Goal: Task Accomplishment & Management: Manage account settings

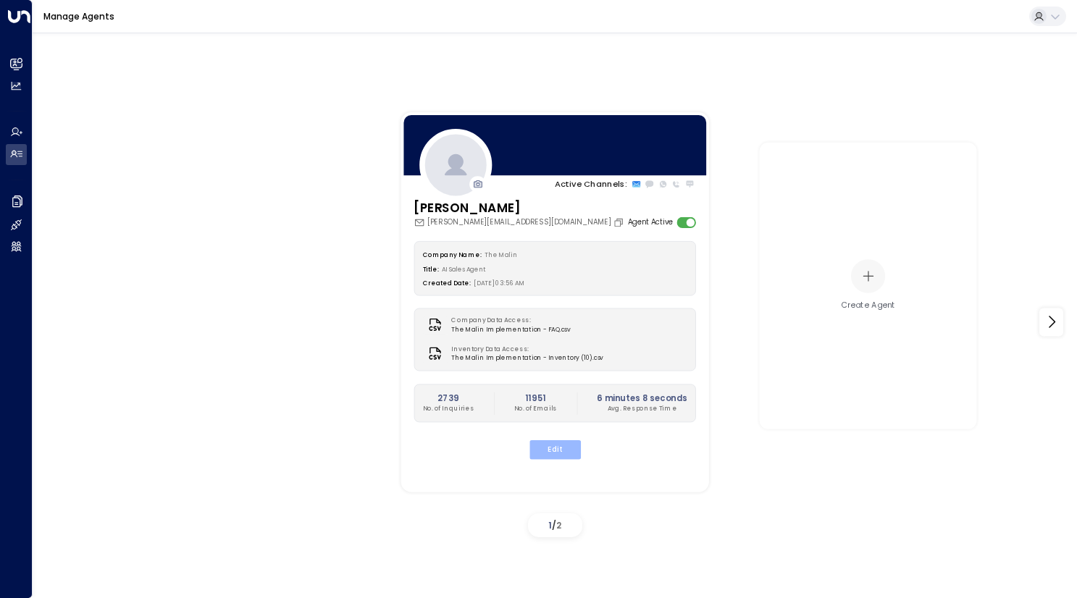
click at [555, 446] on button "Edit" at bounding box center [554, 450] width 51 height 19
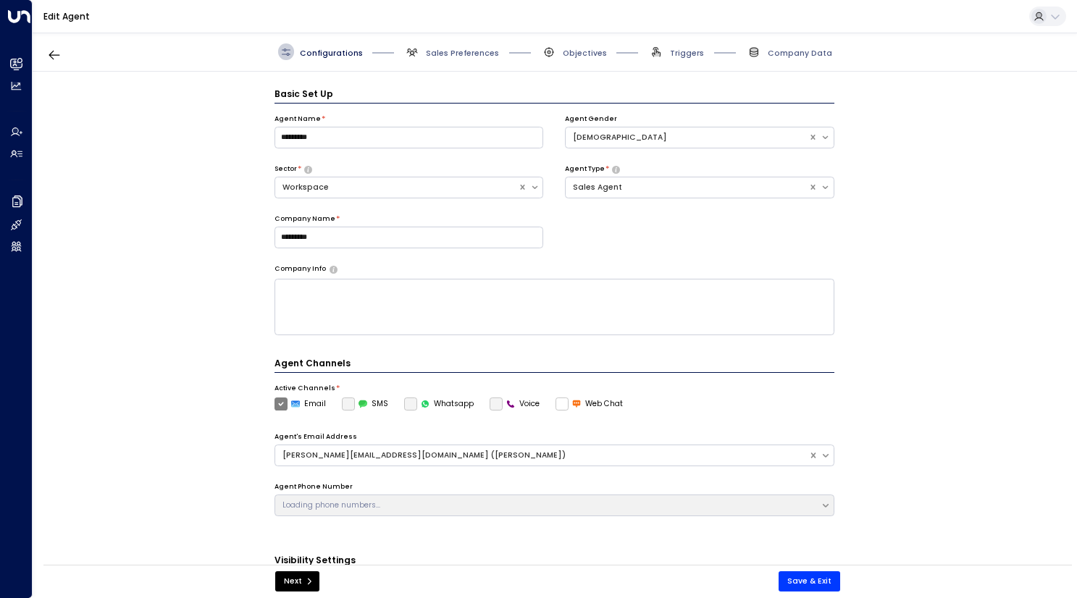
scroll to position [16, 0]
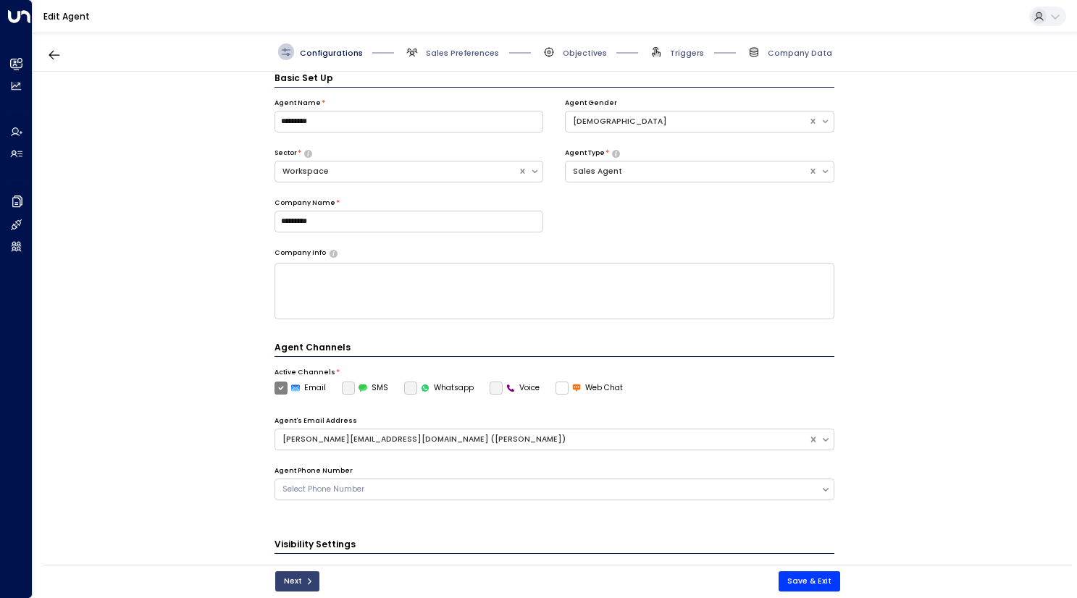
click at [293, 586] on button "Next" at bounding box center [297, 582] width 44 height 20
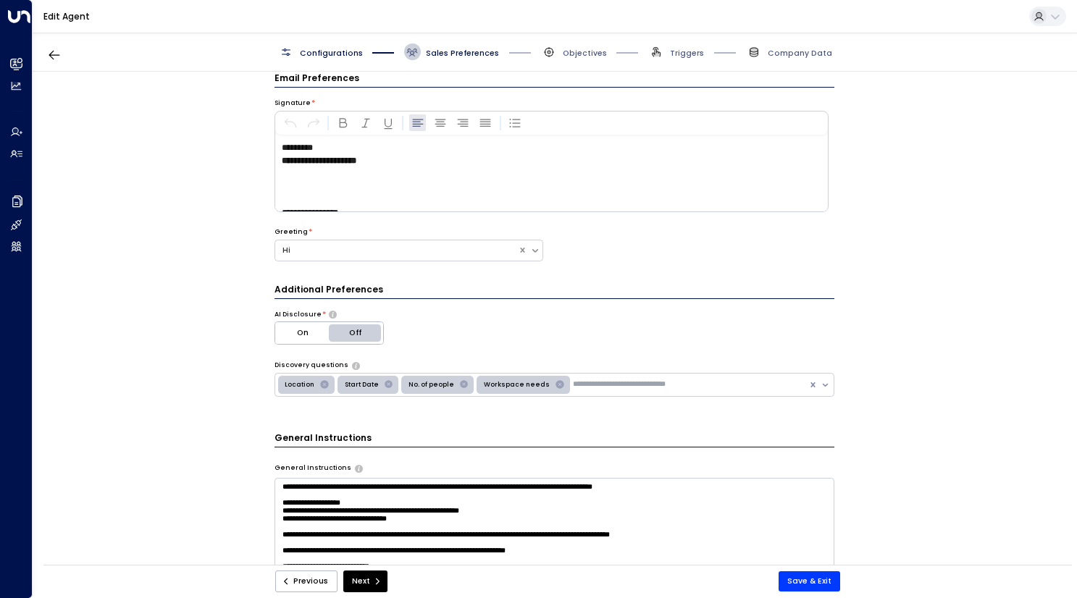
click at [293, 586] on button "Previous" at bounding box center [306, 582] width 62 height 22
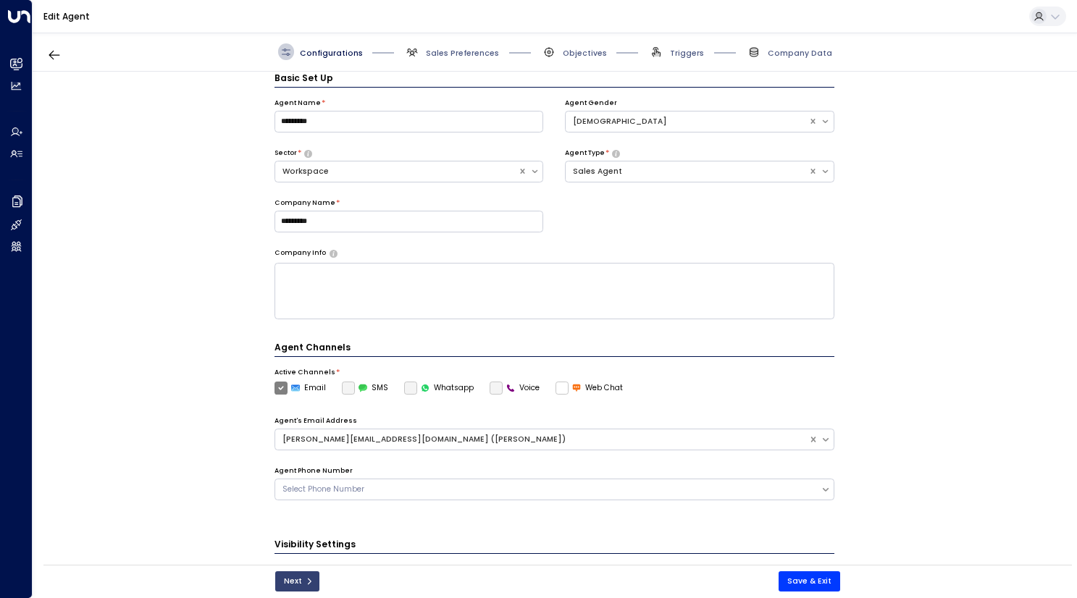
click at [293, 586] on button "Next" at bounding box center [297, 582] width 44 height 20
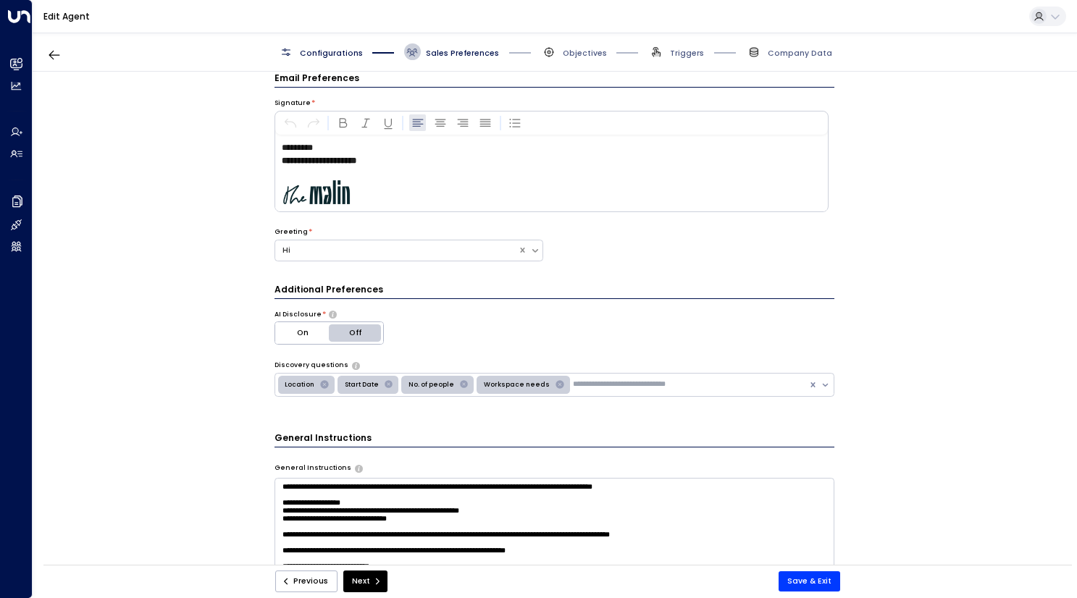
click at [293, 586] on button "Previous" at bounding box center [306, 582] width 62 height 22
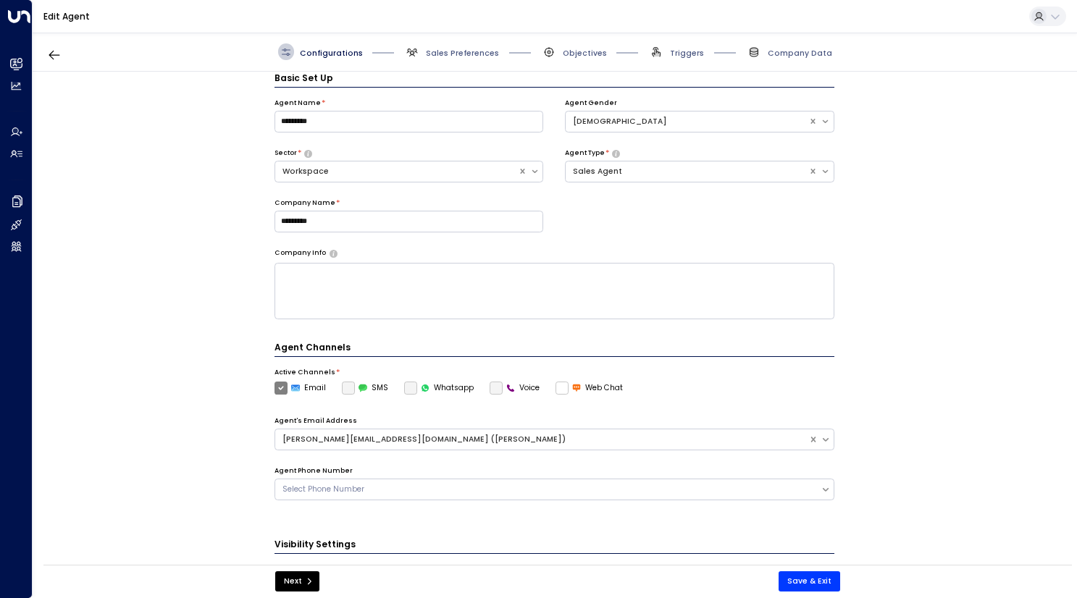
click at [293, 586] on button "Next" at bounding box center [297, 582] width 44 height 20
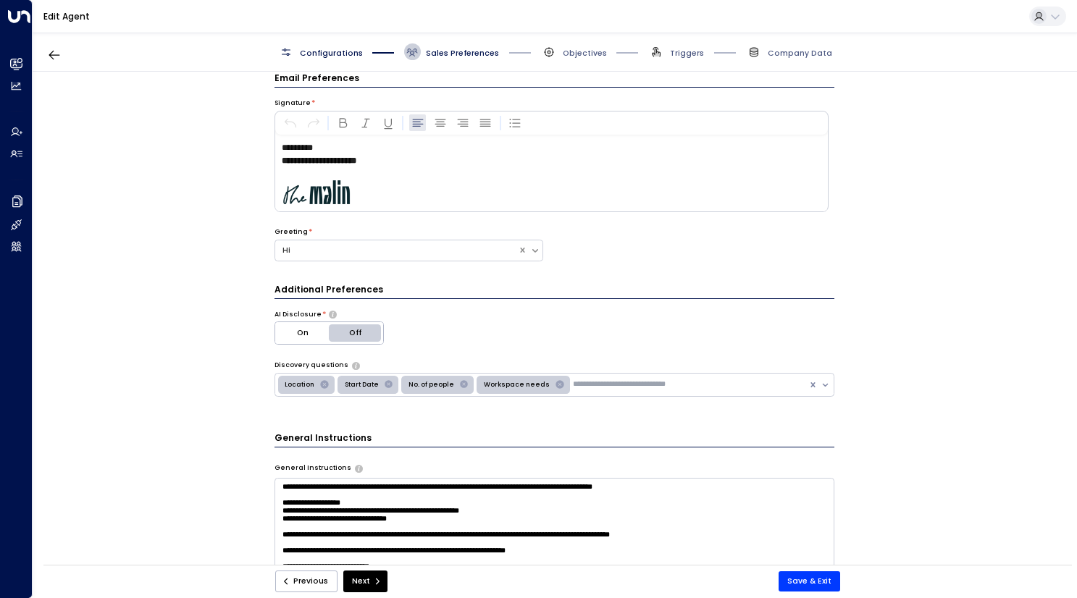
click at [293, 586] on button "Previous" at bounding box center [306, 582] width 62 height 22
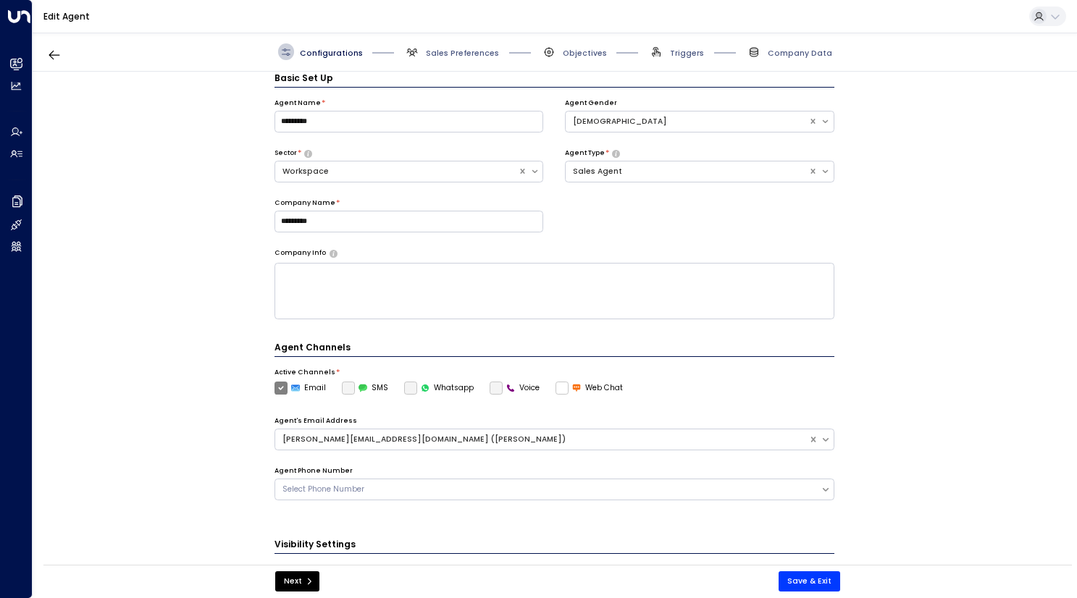
click at [293, 586] on button "Next" at bounding box center [297, 582] width 44 height 20
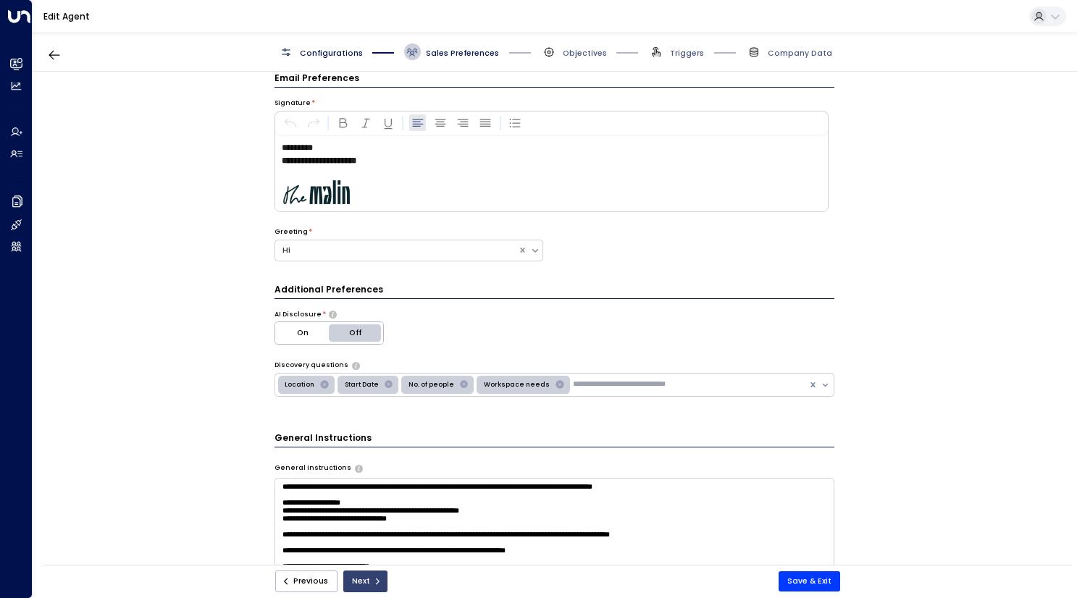
click at [359, 583] on button "Next" at bounding box center [365, 582] width 44 height 22
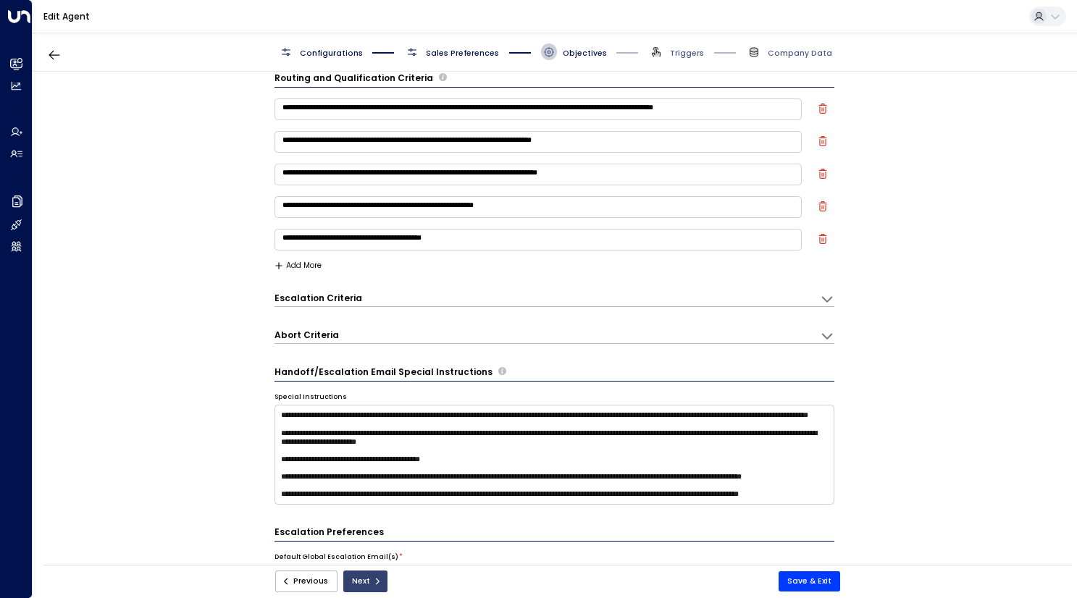
click at [373, 584] on icon "submit" at bounding box center [377, 581] width 9 height 9
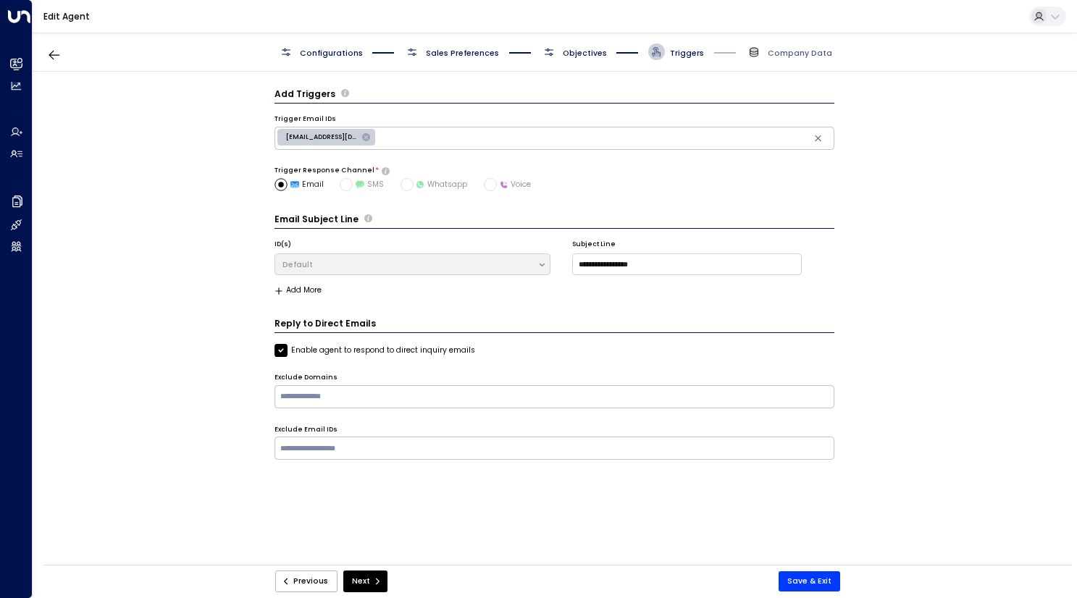
scroll to position [0, 0]
click at [373, 584] on icon "submit" at bounding box center [377, 581] width 9 height 9
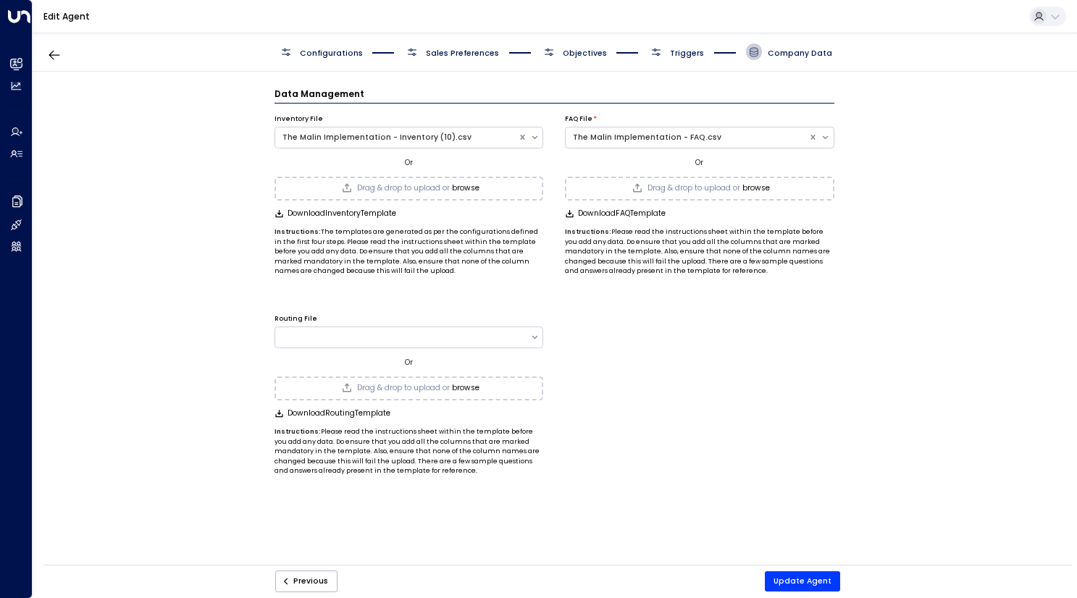
click at [467, 185] on button "browse" at bounding box center [466, 188] width 28 height 9
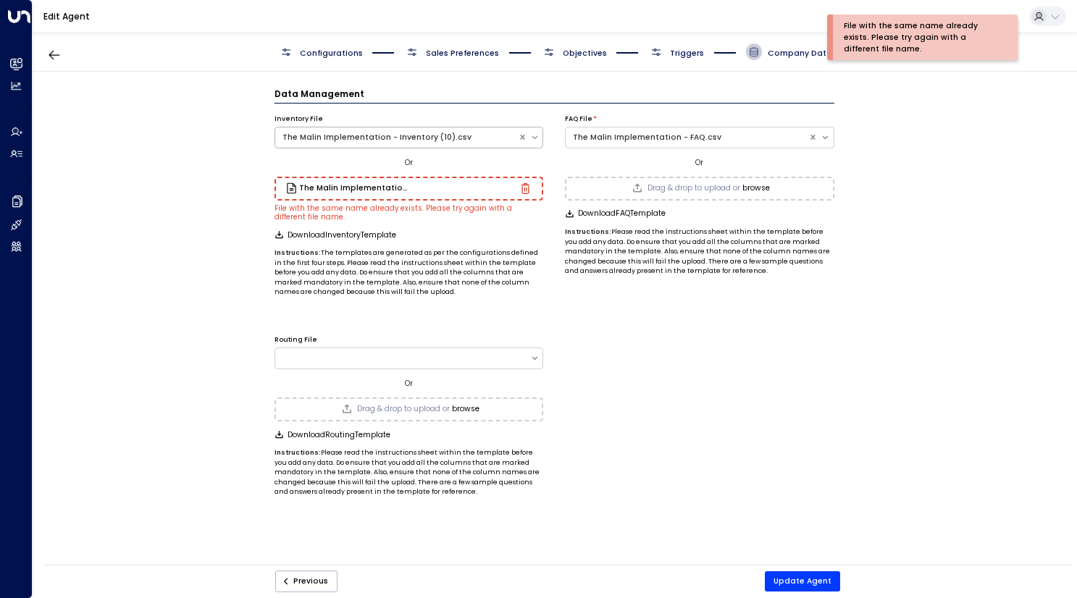
click at [537, 136] on icon at bounding box center [536, 138] width 6 height 4
click at [570, 339] on div "Routing File Or Drag & drop to upload or browse Download Routing Template Instr…" at bounding box center [555, 411] width 560 height 173
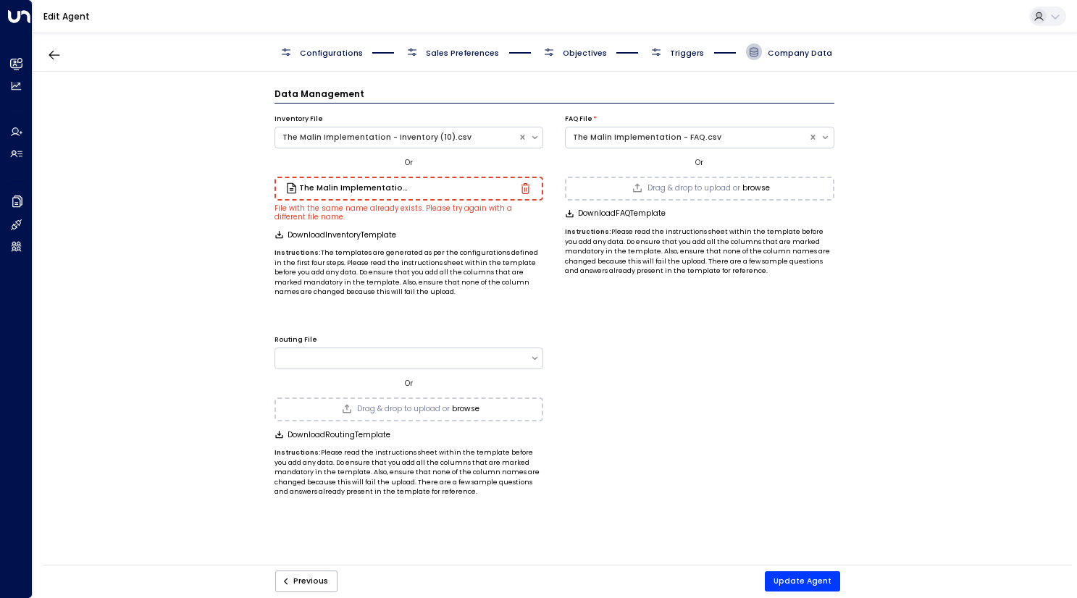
click at [522, 190] on icon "button" at bounding box center [526, 188] width 9 height 11
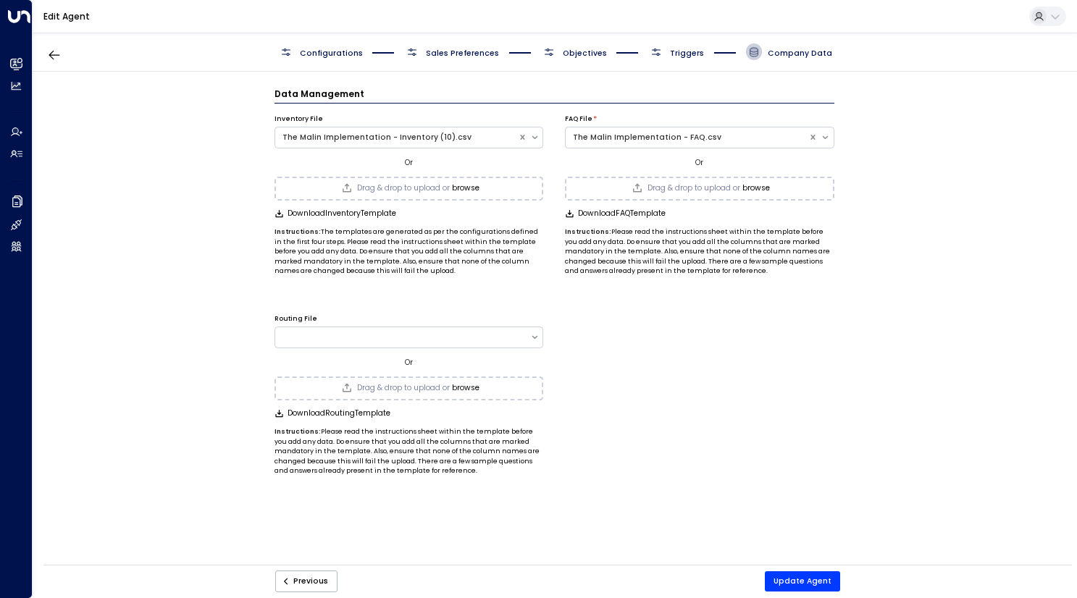
click at [472, 190] on button "browse" at bounding box center [466, 188] width 28 height 9
click at [791, 581] on button "Update Agent" at bounding box center [802, 582] width 75 height 20
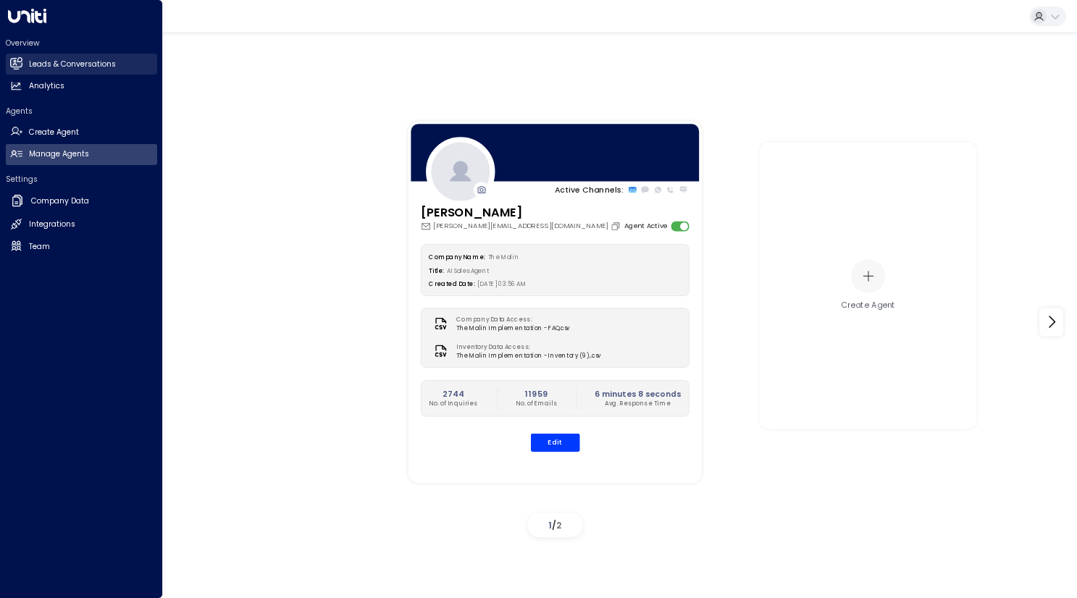
click at [9, 62] on icon at bounding box center [15, 62] width 12 height 9
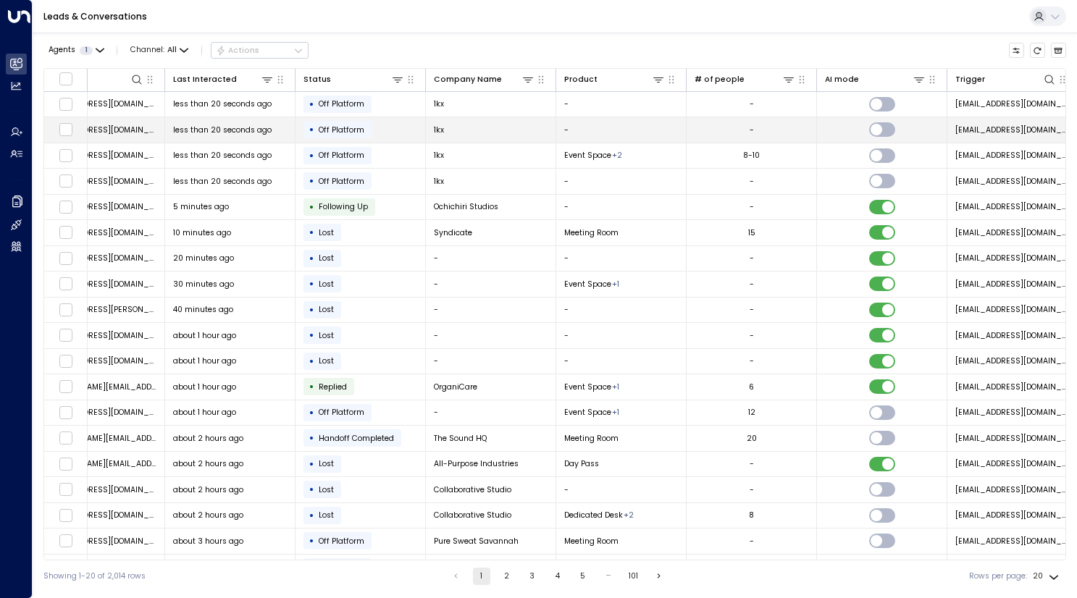
scroll to position [0, 119]
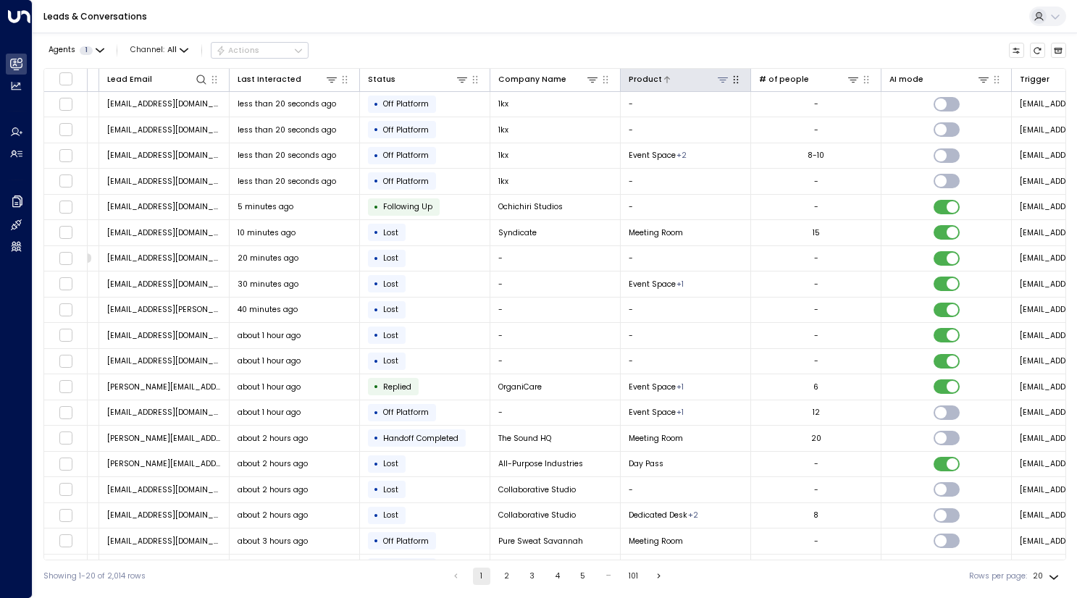
click at [725, 79] on icon at bounding box center [723, 80] width 12 height 12
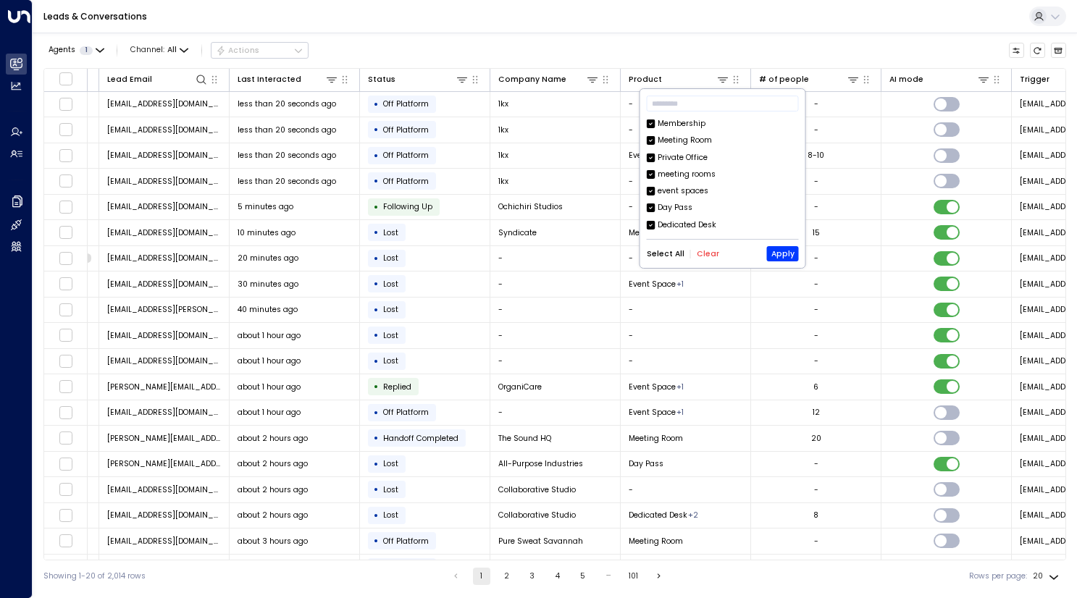
click at [704, 255] on button "Clear" at bounding box center [708, 254] width 22 height 9
click at [687, 207] on div "Day Pass" at bounding box center [675, 208] width 35 height 12
click at [784, 251] on button "Apply" at bounding box center [783, 253] width 32 height 15
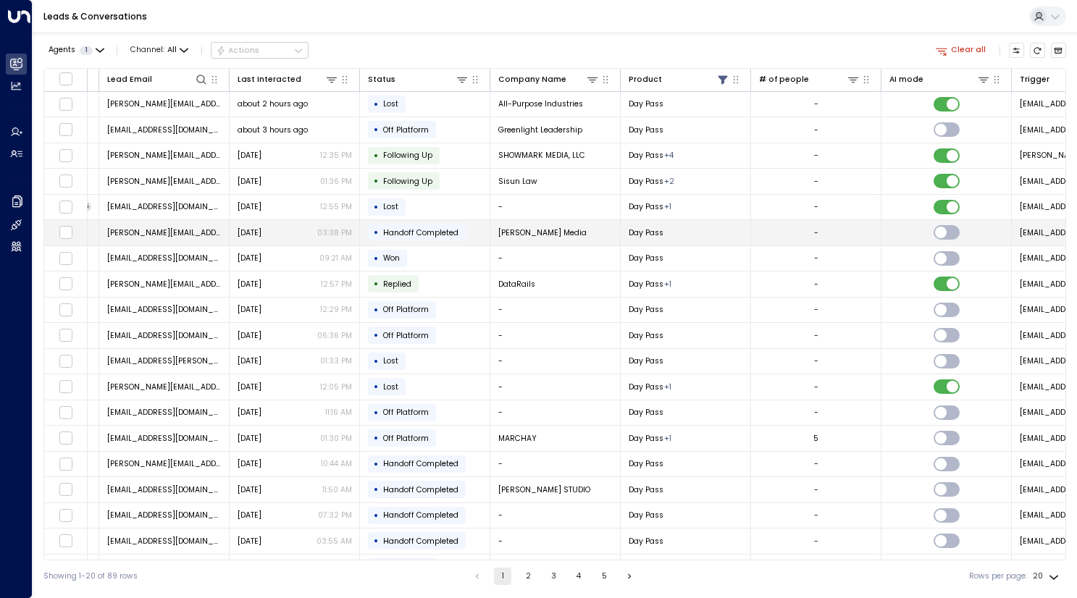
scroll to position [49, 119]
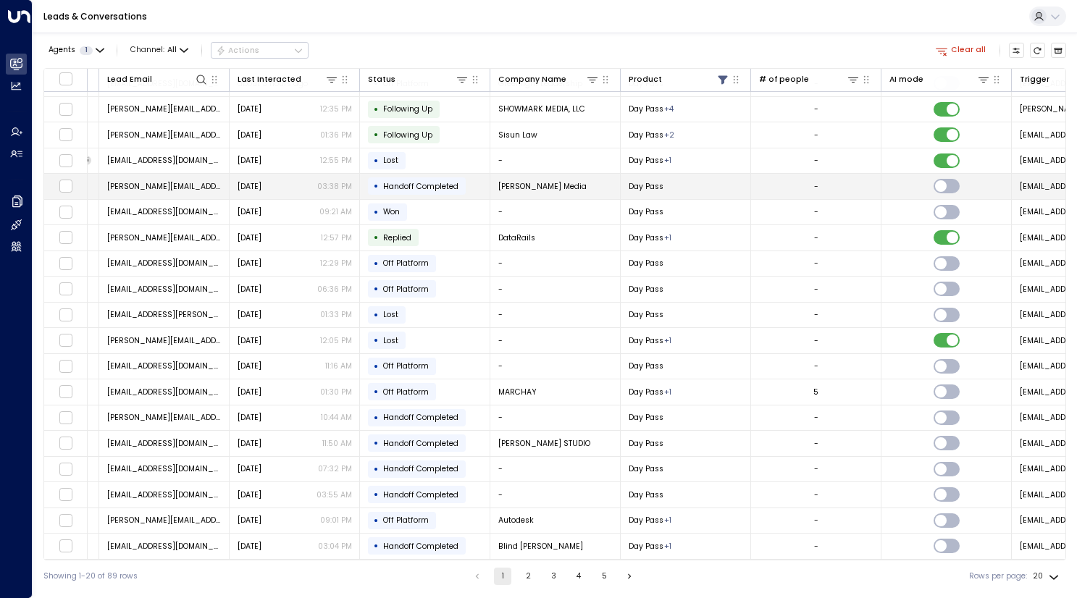
click at [622, 174] on td "Day Pass" at bounding box center [686, 186] width 130 height 25
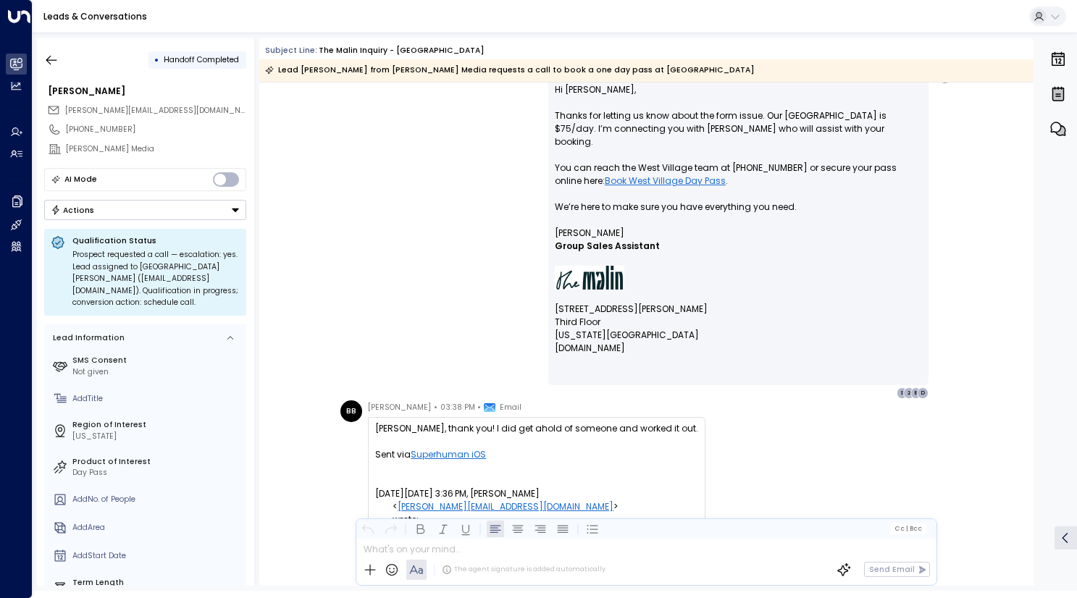
scroll to position [776, 0]
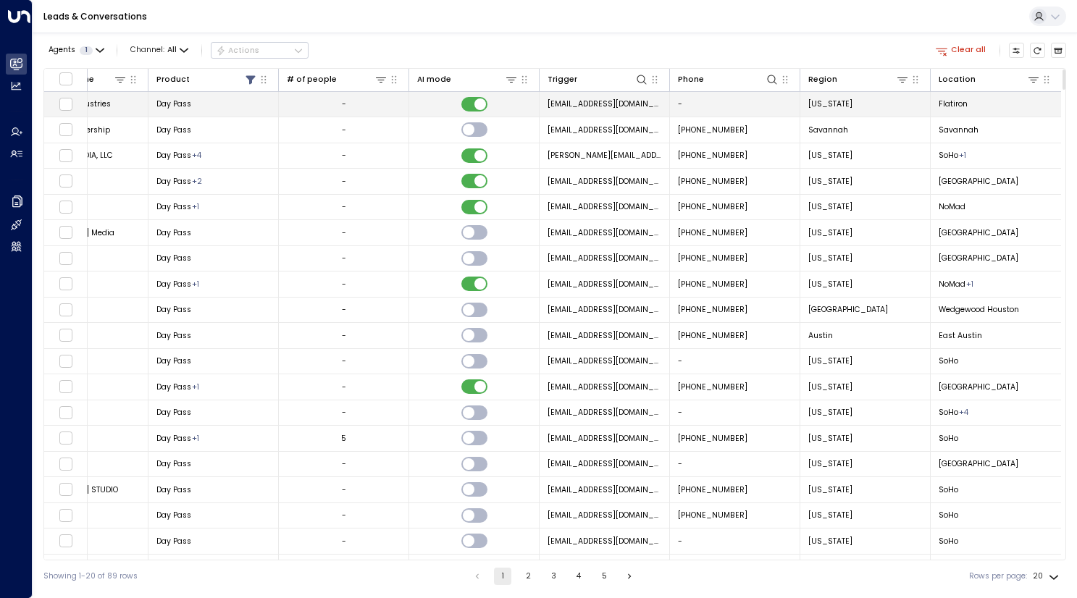
scroll to position [0, 593]
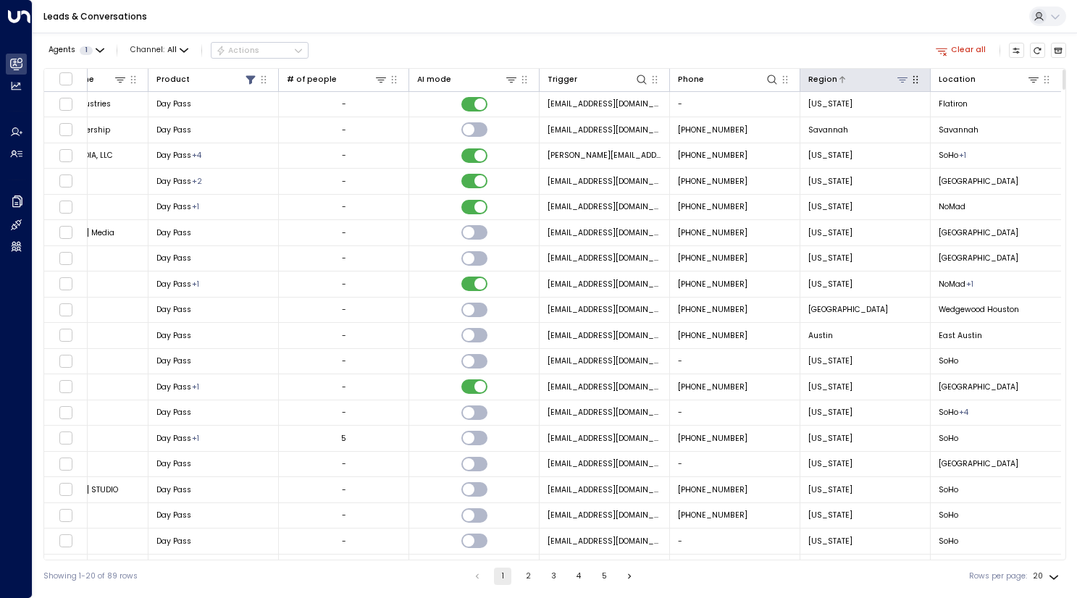
click at [891, 82] on div at bounding box center [874, 79] width 72 height 14
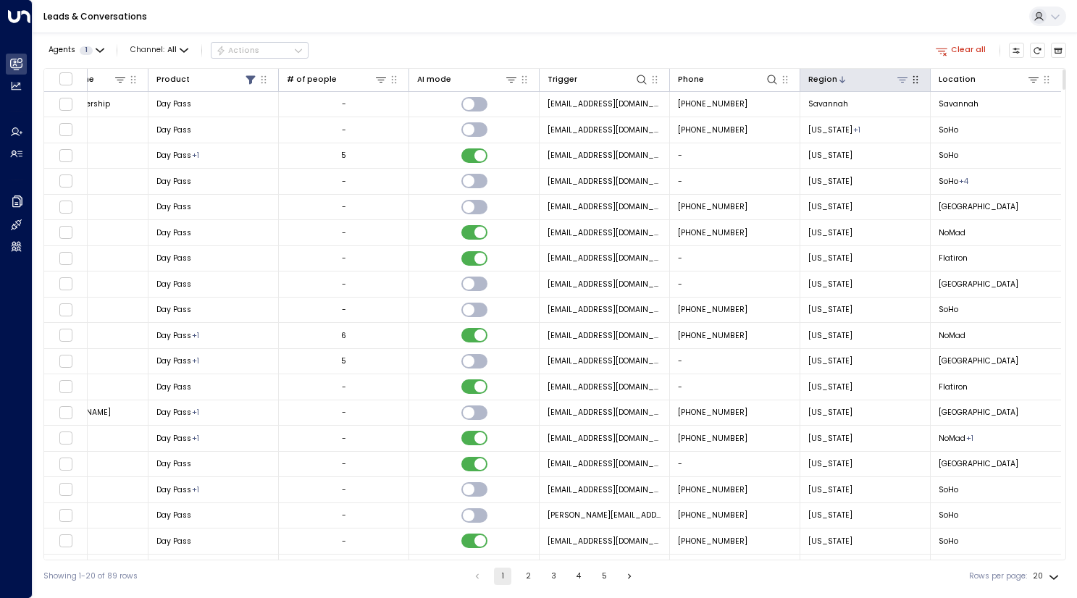
click at [898, 80] on icon at bounding box center [903, 80] width 10 height 5
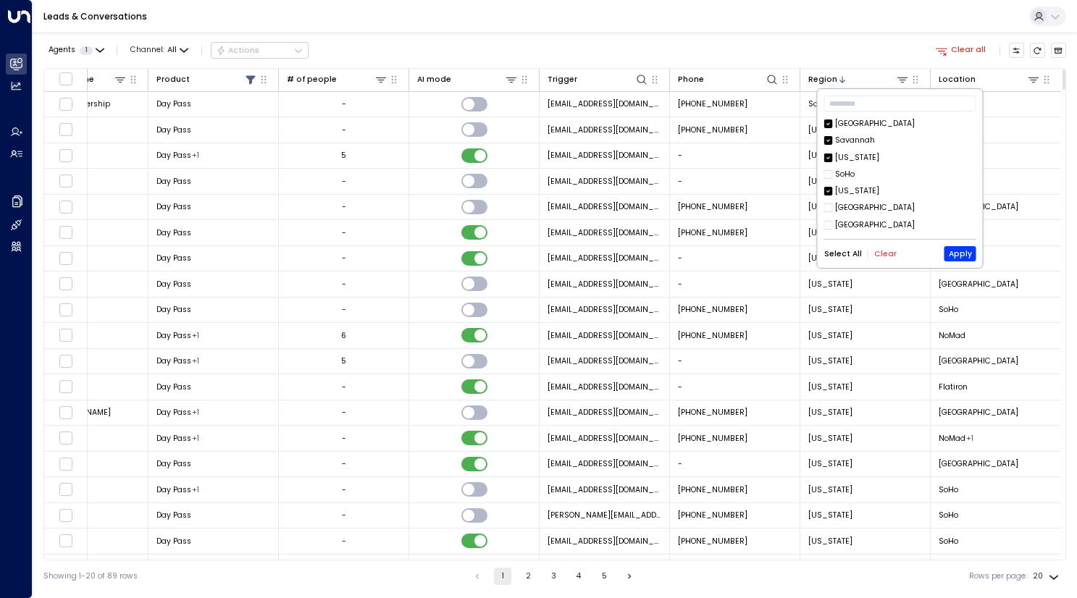
click at [884, 252] on button "Clear" at bounding box center [886, 254] width 22 height 9
drag, startPoint x: 853, startPoint y: 139, endPoint x: 911, endPoint y: 191, distance: 77.5
click at [853, 139] on div "Savannah" at bounding box center [855, 141] width 40 height 12
click at [963, 251] on button "Apply" at bounding box center [961, 253] width 32 height 15
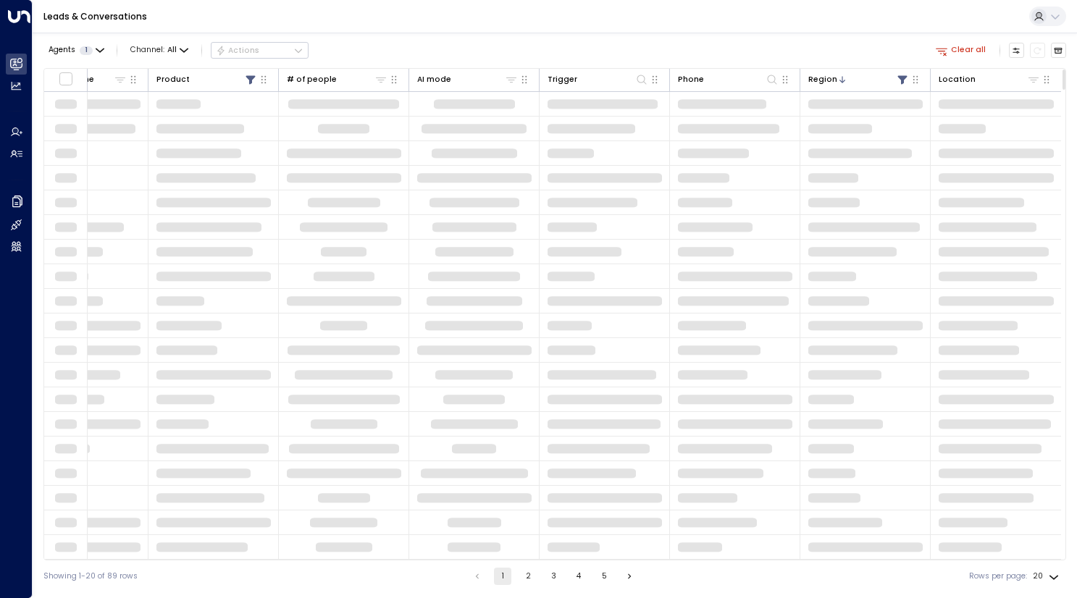
scroll to position [0, 591]
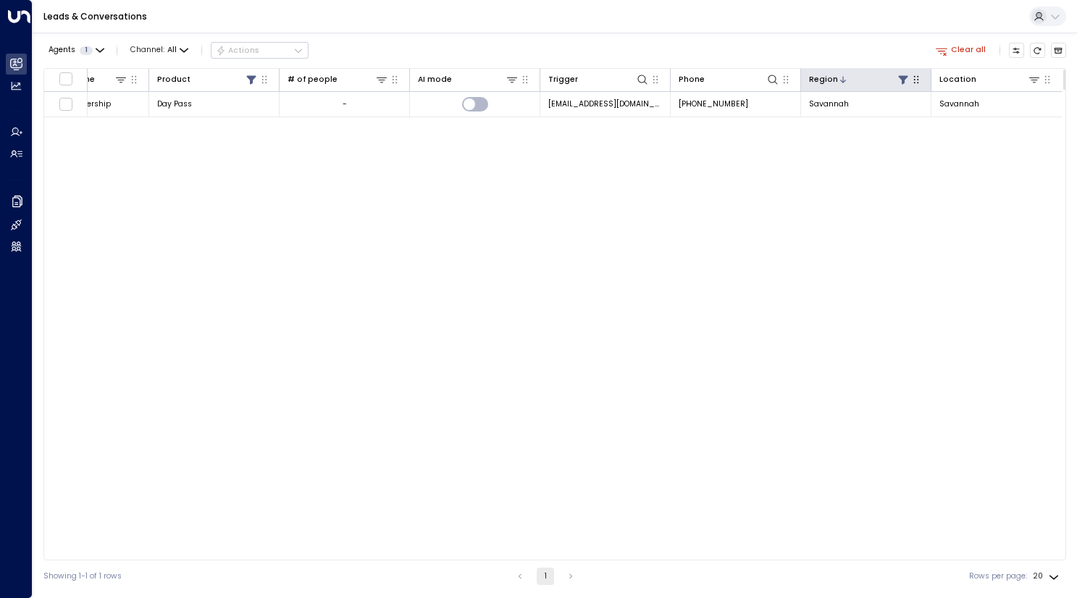
click at [904, 72] on button at bounding box center [903, 79] width 14 height 14
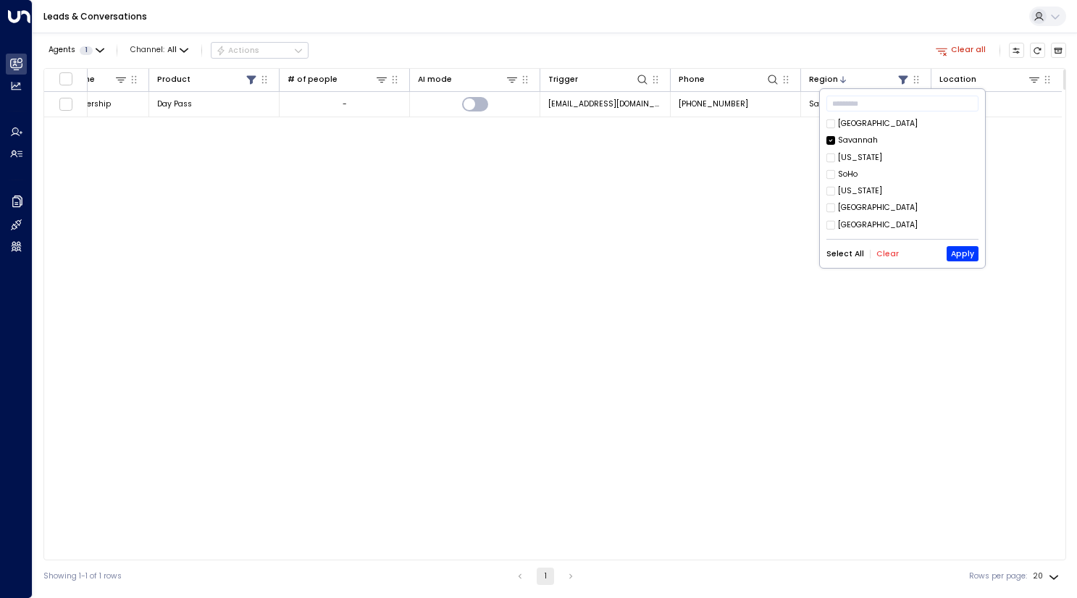
click at [850, 250] on button "Select All" at bounding box center [846, 254] width 38 height 9
click at [967, 250] on button "Apply" at bounding box center [963, 253] width 32 height 15
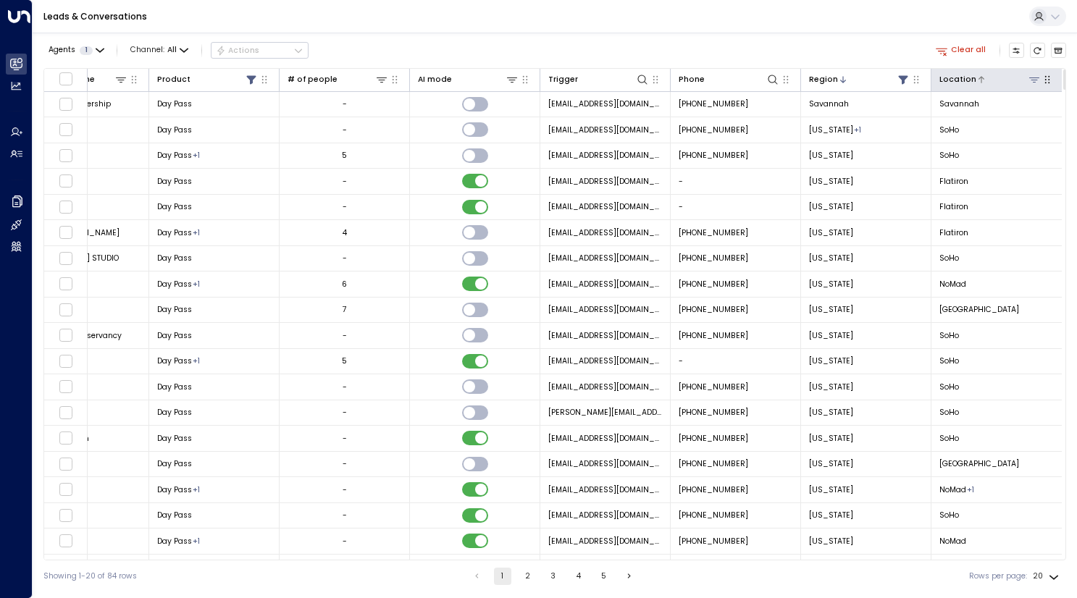
click at [1030, 80] on icon at bounding box center [1035, 80] width 12 height 12
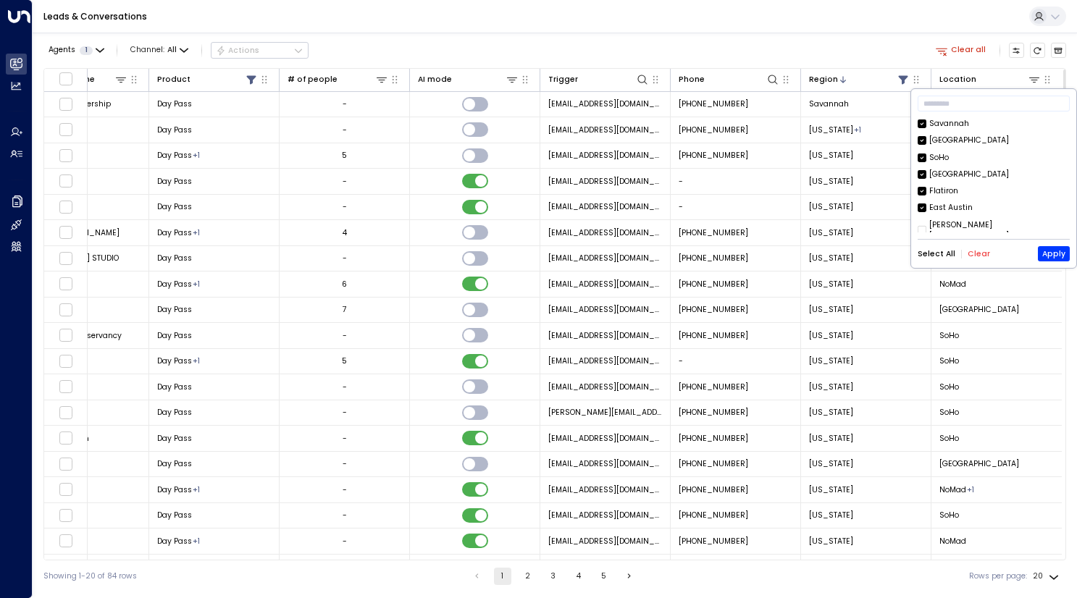
click at [976, 251] on button "Clear" at bounding box center [979, 254] width 22 height 9
click at [951, 122] on div "Savannah" at bounding box center [950, 124] width 40 height 12
click at [1054, 256] on button "Apply" at bounding box center [1054, 253] width 32 height 15
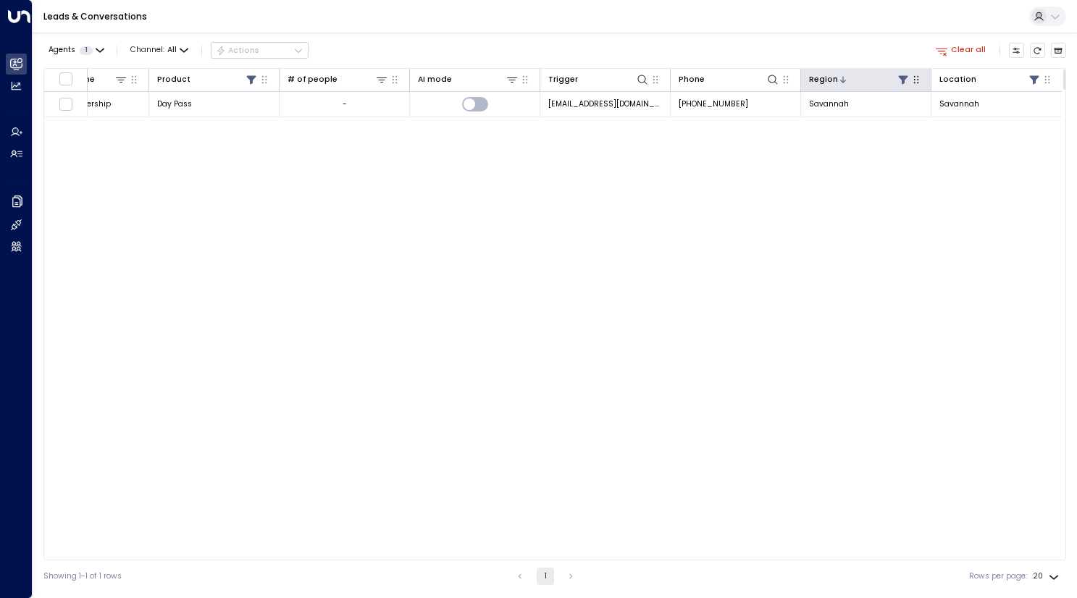
click at [898, 79] on icon at bounding box center [904, 80] width 12 height 12
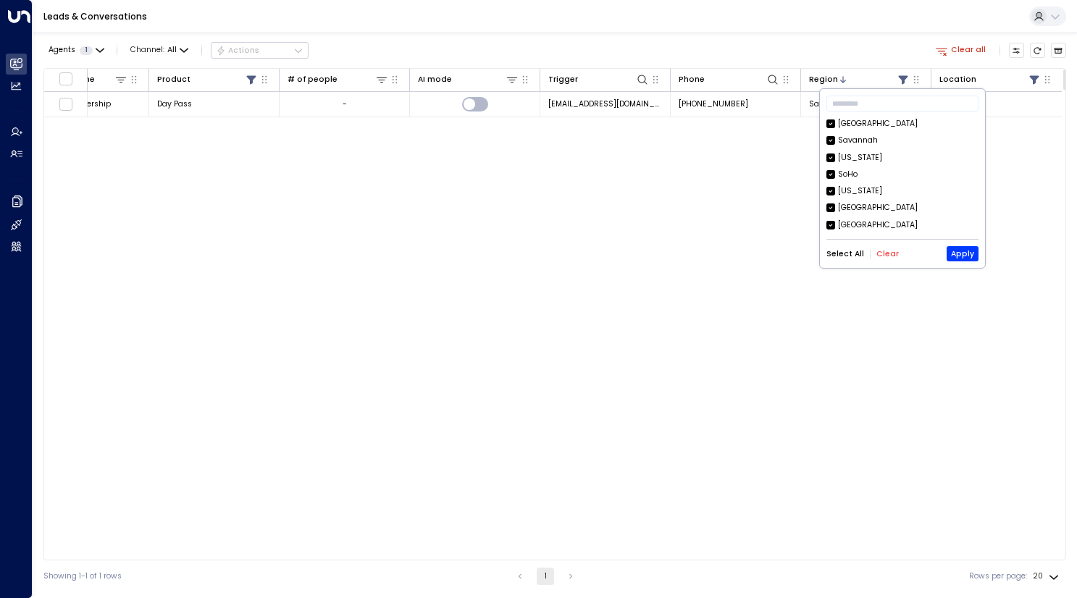
click at [889, 264] on div "​ [GEOGRAPHIC_DATA] [GEOGRAPHIC_DATA] [US_STATE] SoHo [US_STATE] [GEOGRAPHIC_DA…" at bounding box center [902, 178] width 165 height 179
click at [880, 251] on button "Clear" at bounding box center [888, 254] width 22 height 9
click at [960, 254] on button "Apply" at bounding box center [963, 253] width 32 height 15
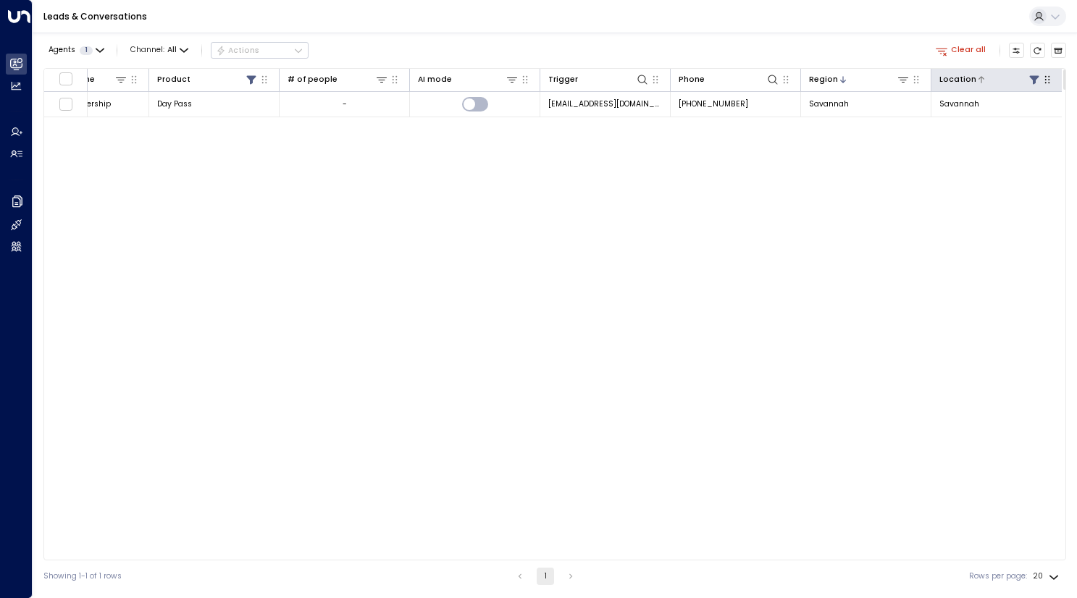
click at [1035, 79] on icon at bounding box center [1034, 79] width 9 height 9
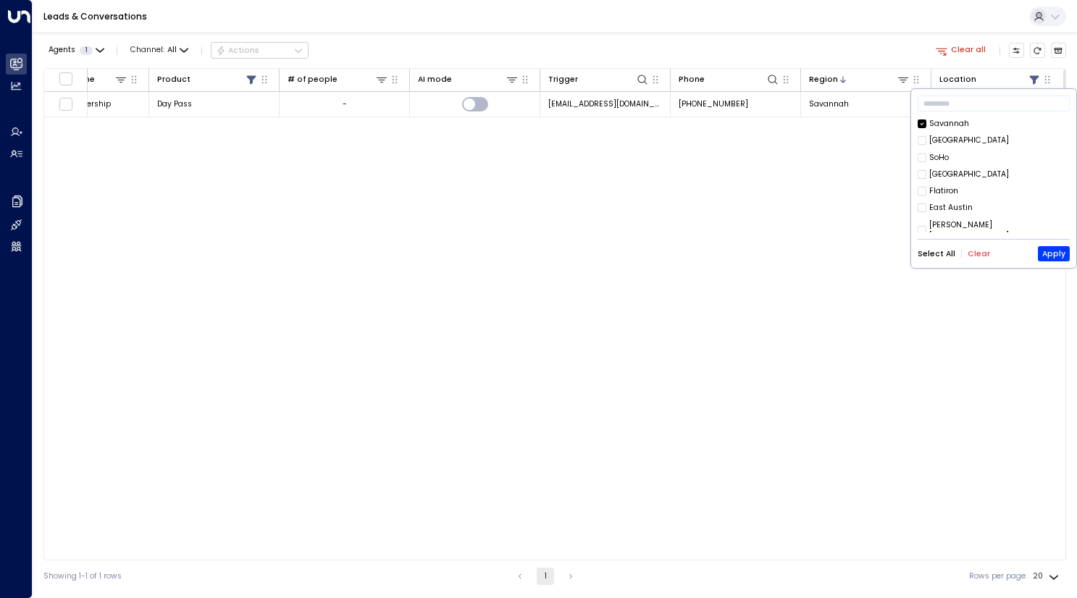
click at [1051, 254] on button "Apply" at bounding box center [1054, 253] width 32 height 15
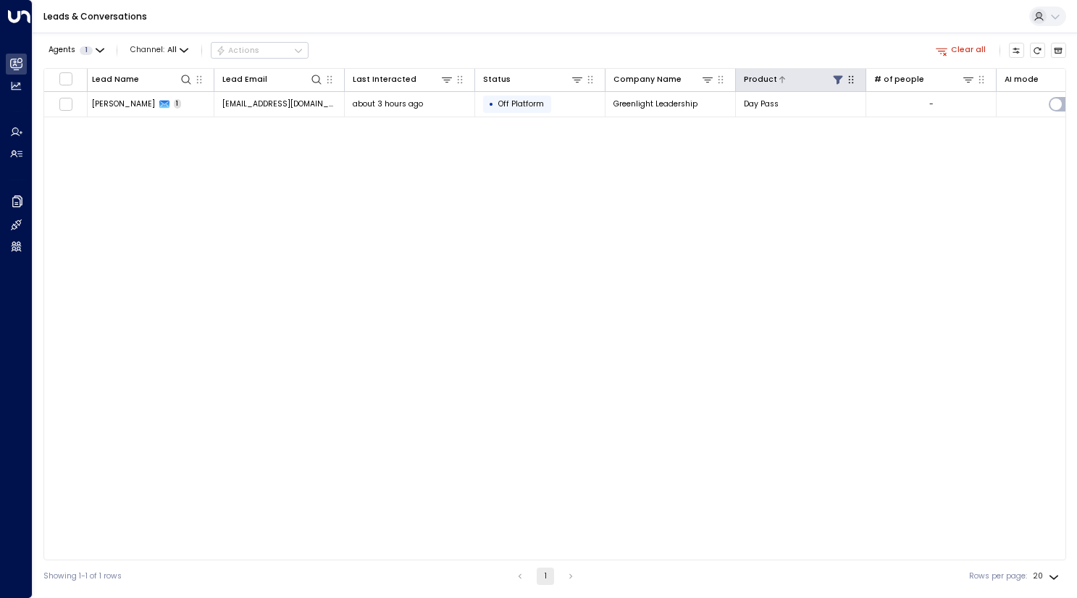
click at [841, 82] on icon at bounding box center [839, 80] width 12 height 12
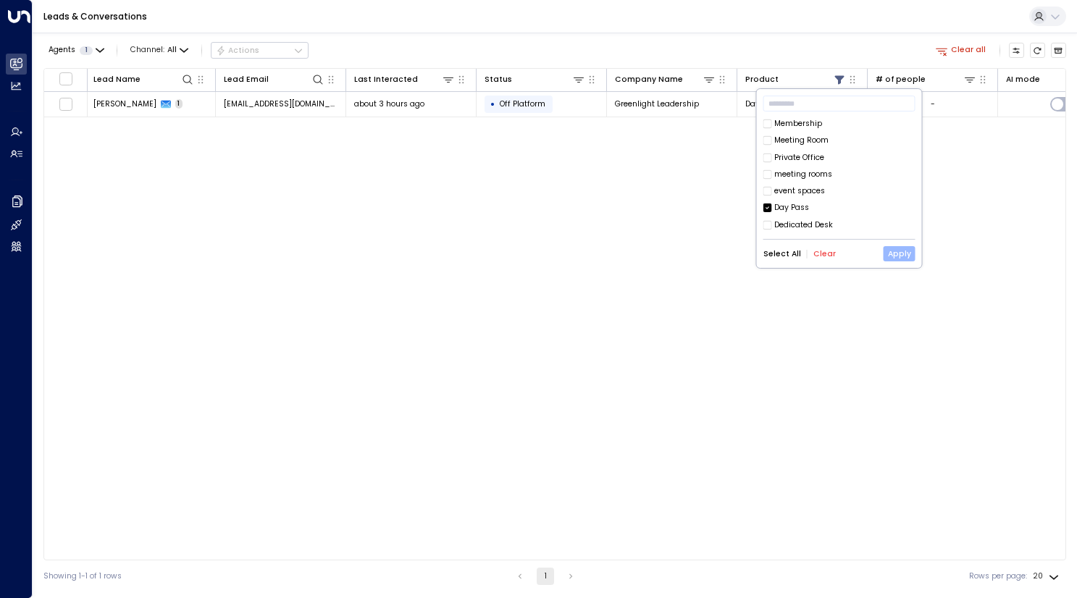
drag, startPoint x: 790, startPoint y: 250, endPoint x: 901, endPoint y: 252, distance: 110.2
click at [795, 250] on button "Select All" at bounding box center [783, 254] width 38 height 9
click at [900, 248] on button "Apply" at bounding box center [900, 253] width 32 height 15
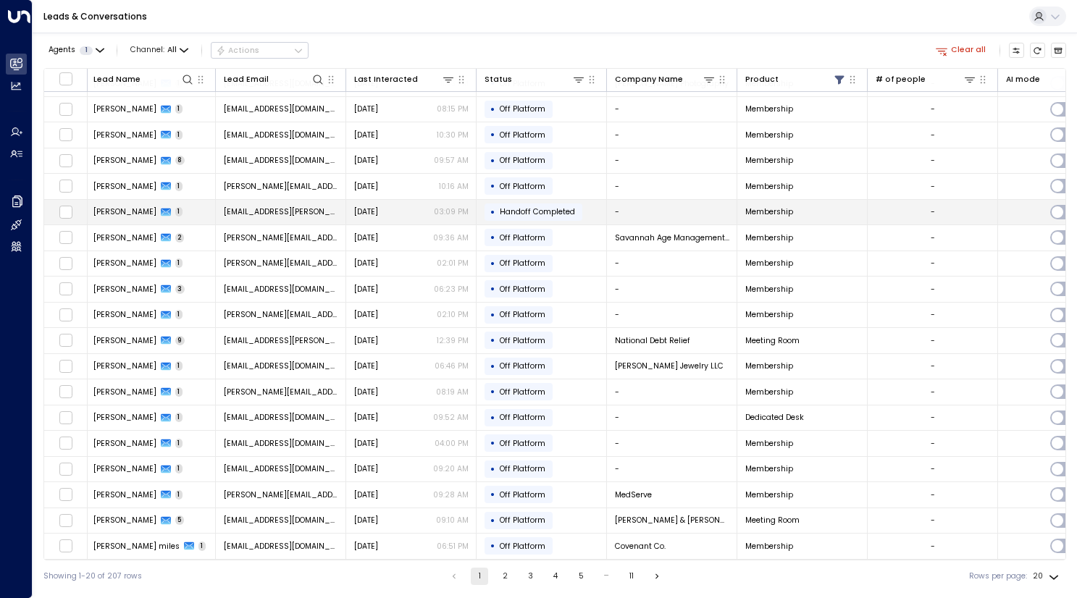
scroll to position [0, 2]
